Goal: Transaction & Acquisition: Purchase product/service

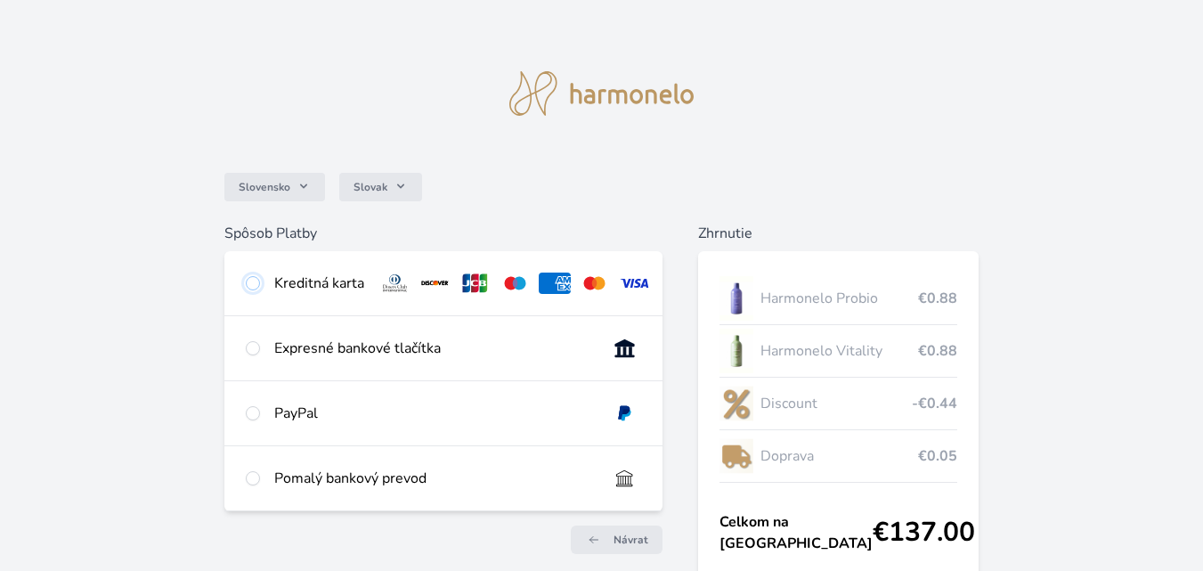
click at [254, 279] on input "radio" at bounding box center [253, 283] width 14 height 14
radio input "true"
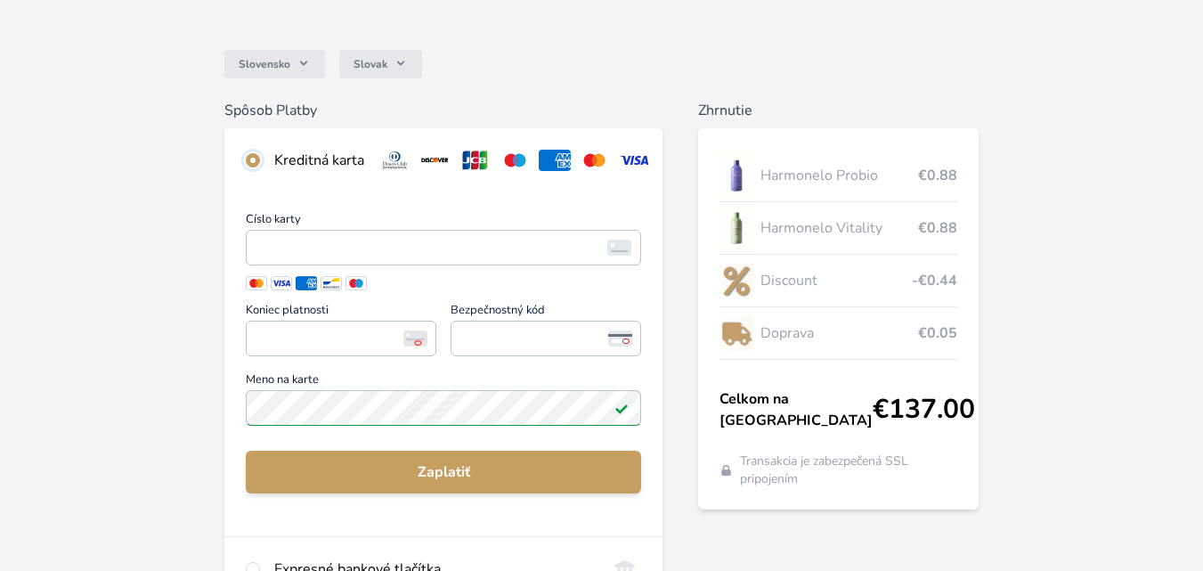
scroll to position [125, 0]
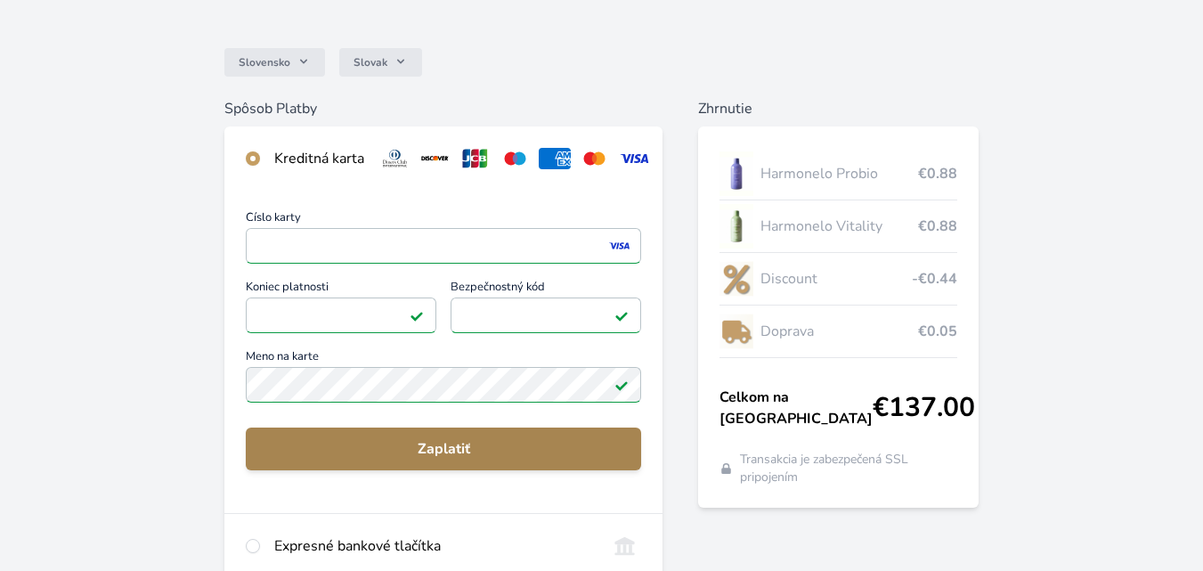
click at [443, 460] on span "Zaplatiť" at bounding box center [443, 448] width 367 height 21
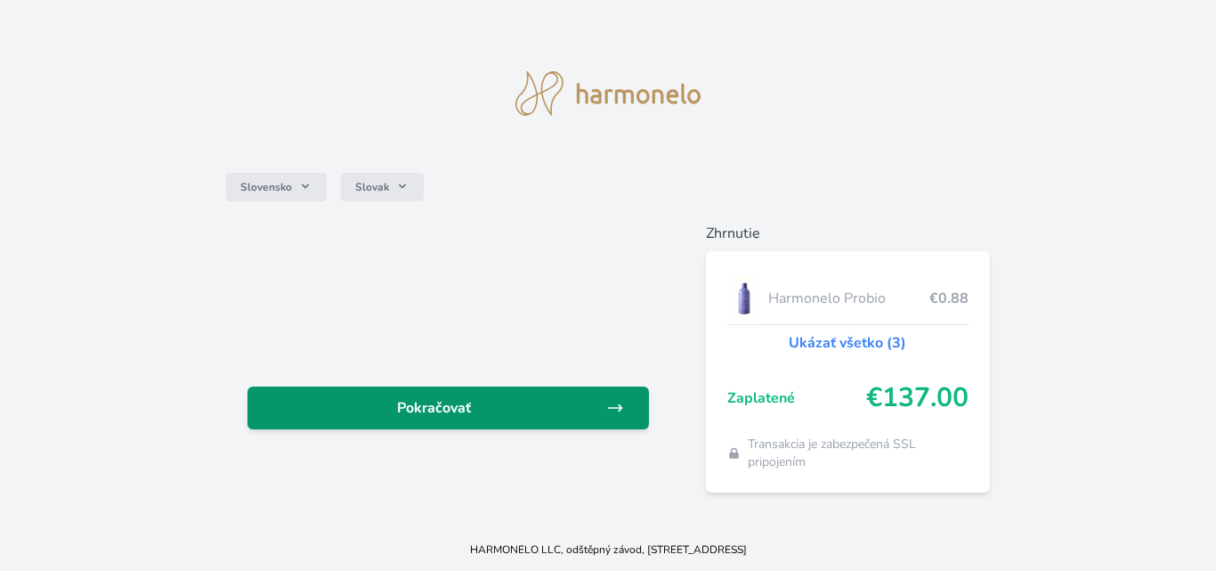
click at [431, 403] on span "Pokračovať" at bounding box center [434, 407] width 344 height 21
